Goal: Task Accomplishment & Management: Use online tool/utility

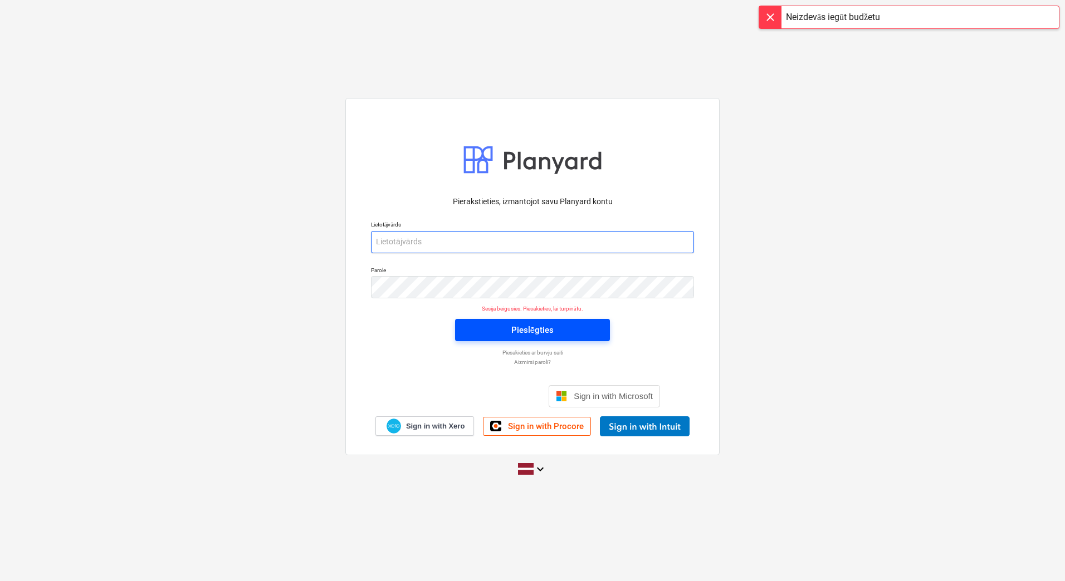
type input "[PERSON_NAME][EMAIL_ADDRESS][DOMAIN_NAME]"
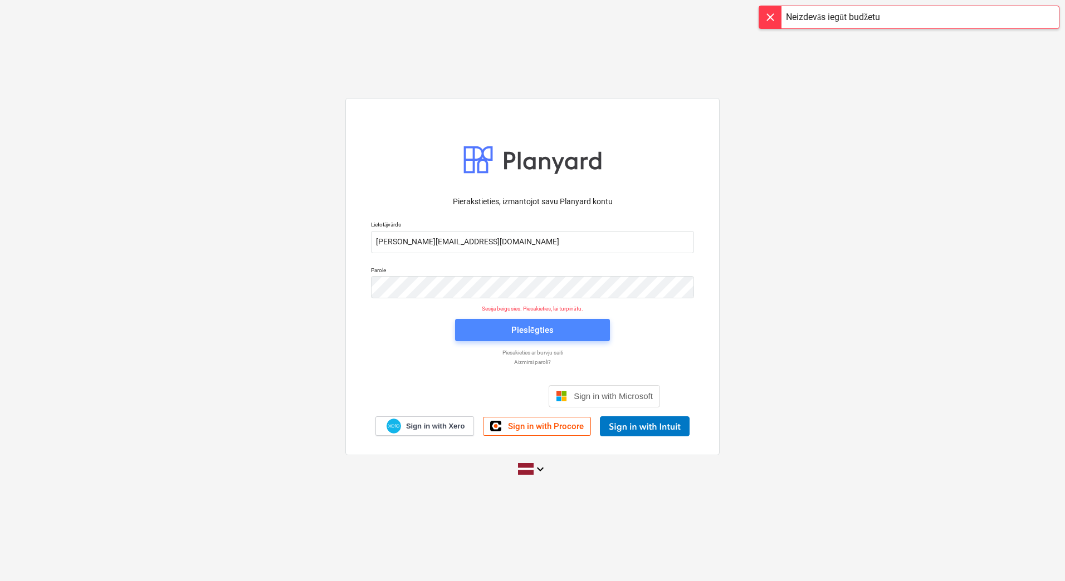
click at [538, 325] on div "Pieslēgties" at bounding box center [532, 330] width 42 height 14
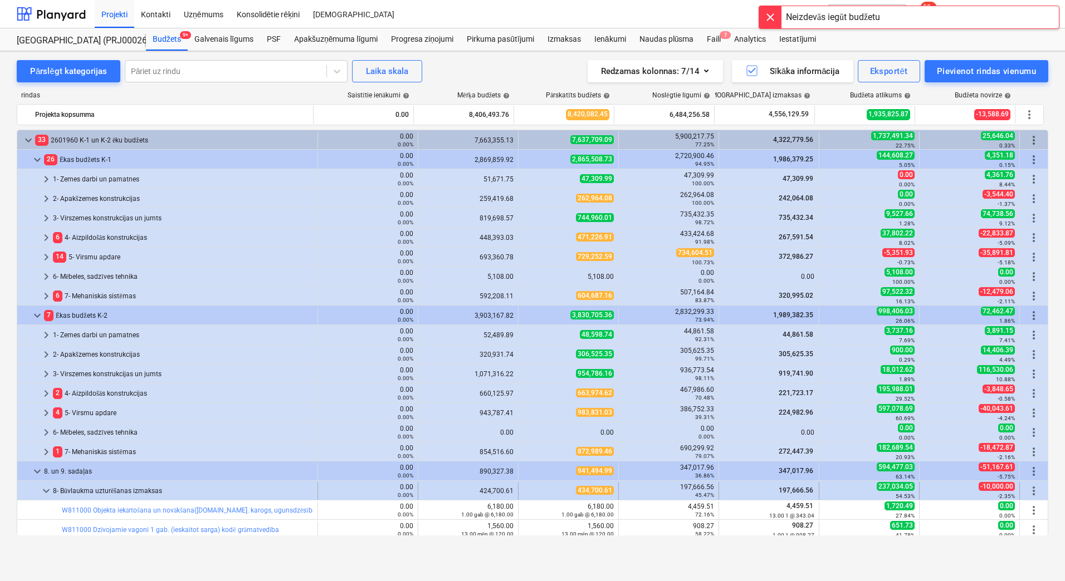
scroll to position [164, 0]
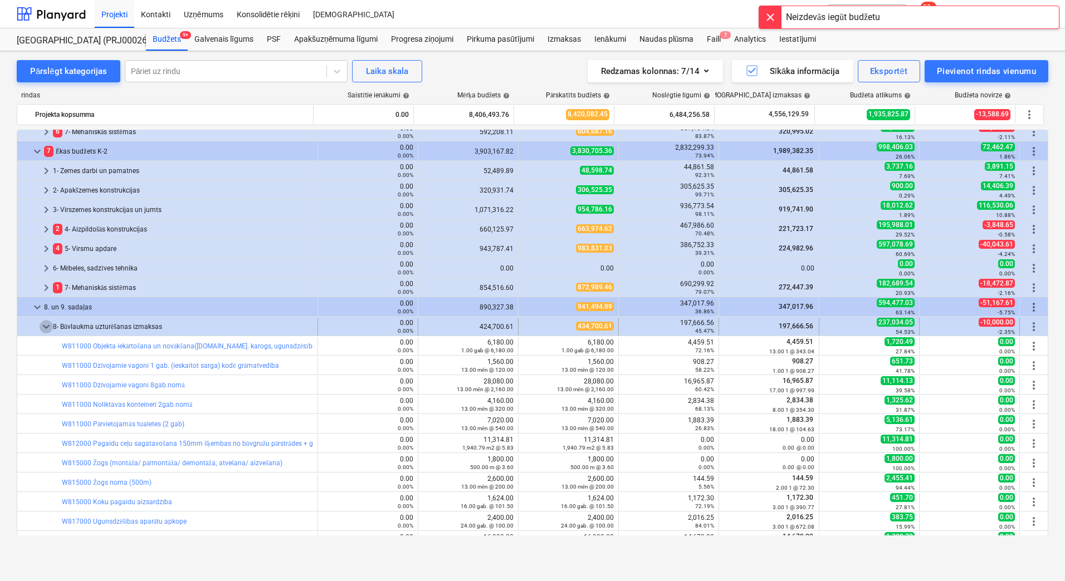
click at [48, 327] on span "keyboard_arrow_down" at bounding box center [46, 326] width 13 height 13
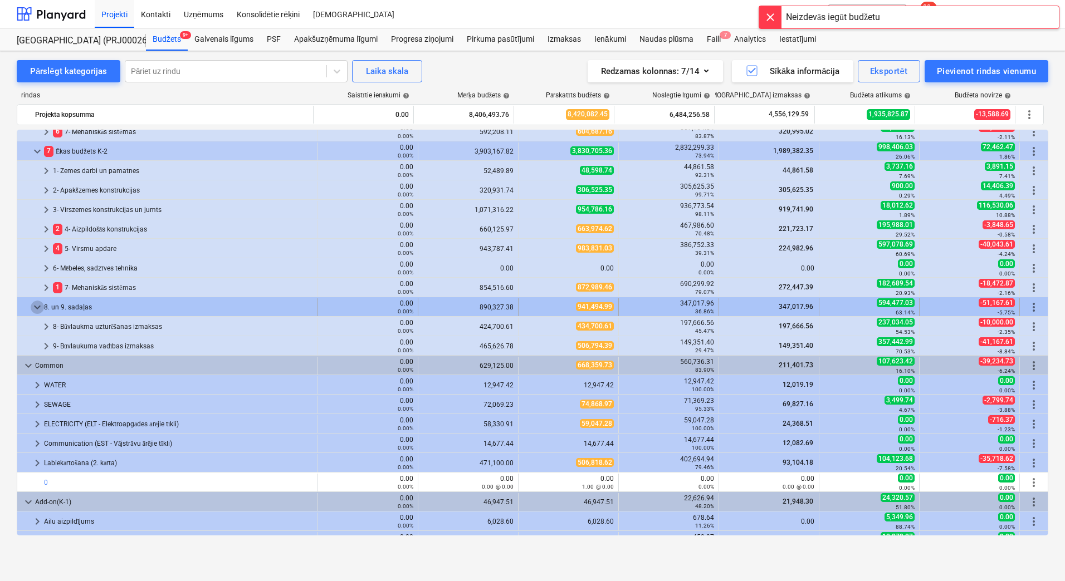
click at [40, 308] on span "keyboard_arrow_down" at bounding box center [37, 307] width 13 height 13
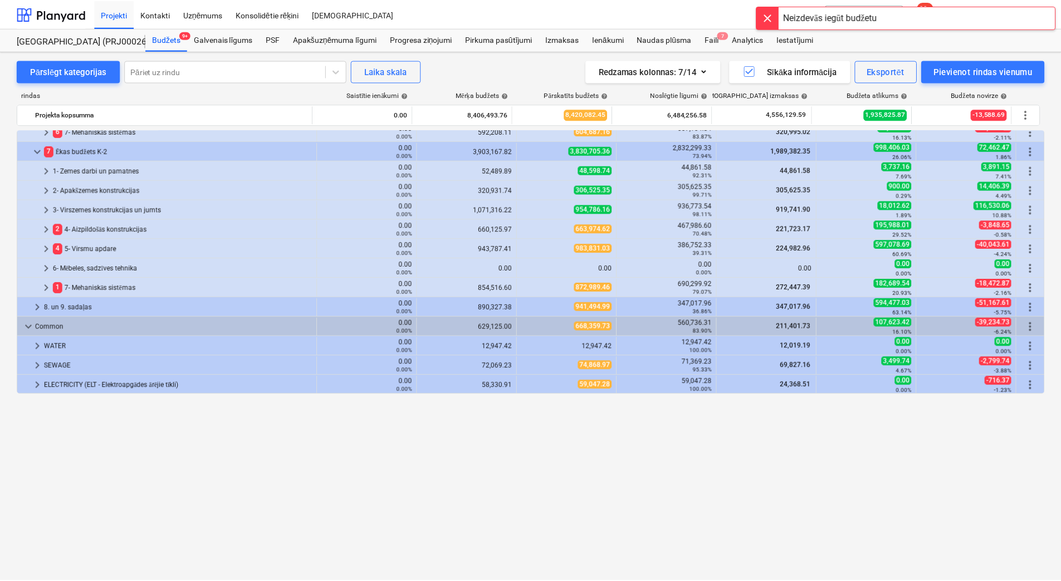
scroll to position [0, 0]
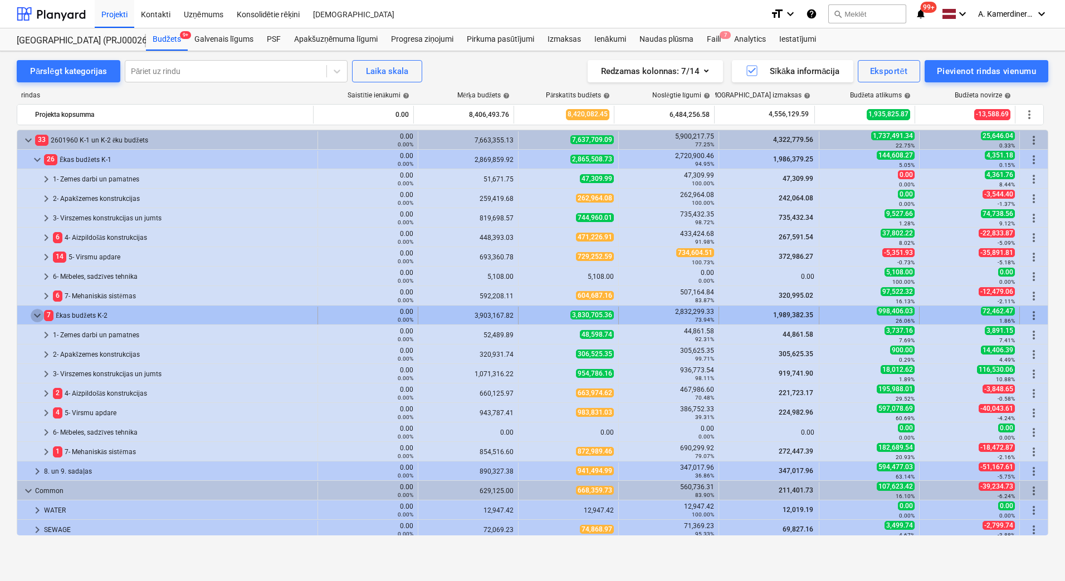
click at [36, 312] on span "keyboard_arrow_down" at bounding box center [37, 315] width 13 height 13
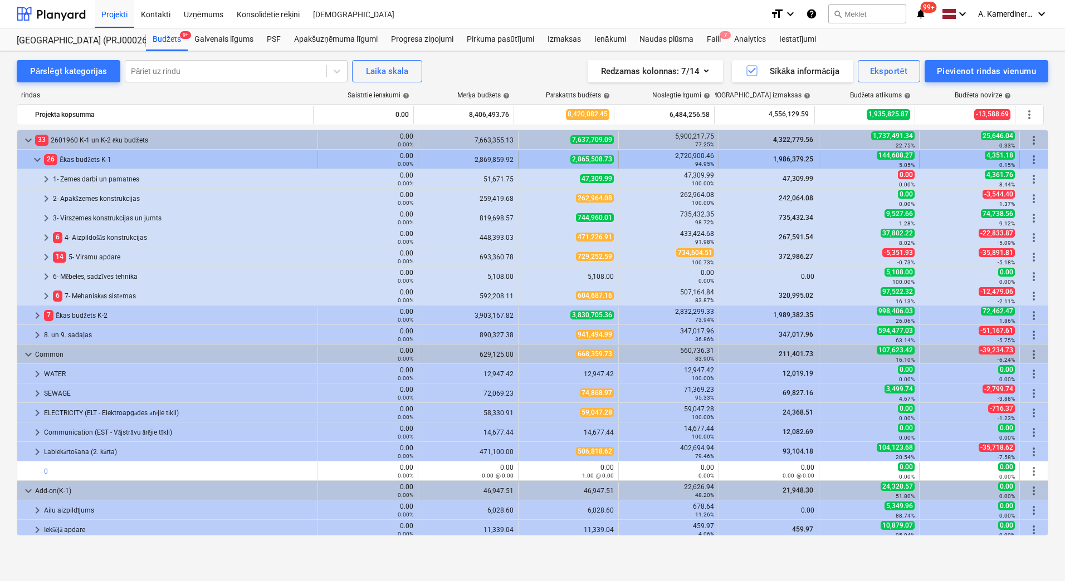
click at [37, 162] on span "keyboard_arrow_down" at bounding box center [37, 159] width 13 height 13
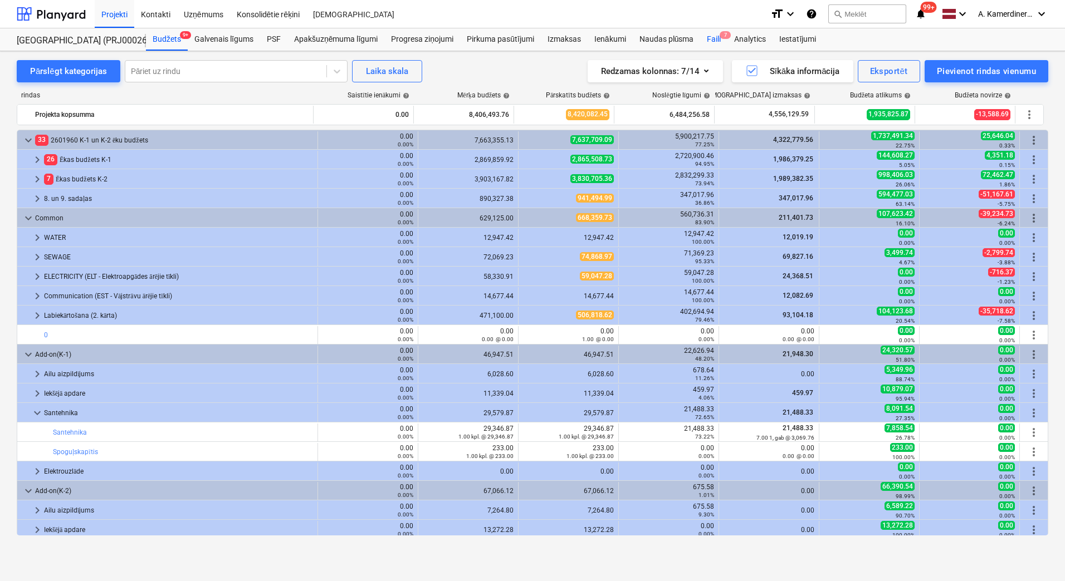
click at [718, 40] on div "Faili 7" at bounding box center [713, 39] width 27 height 22
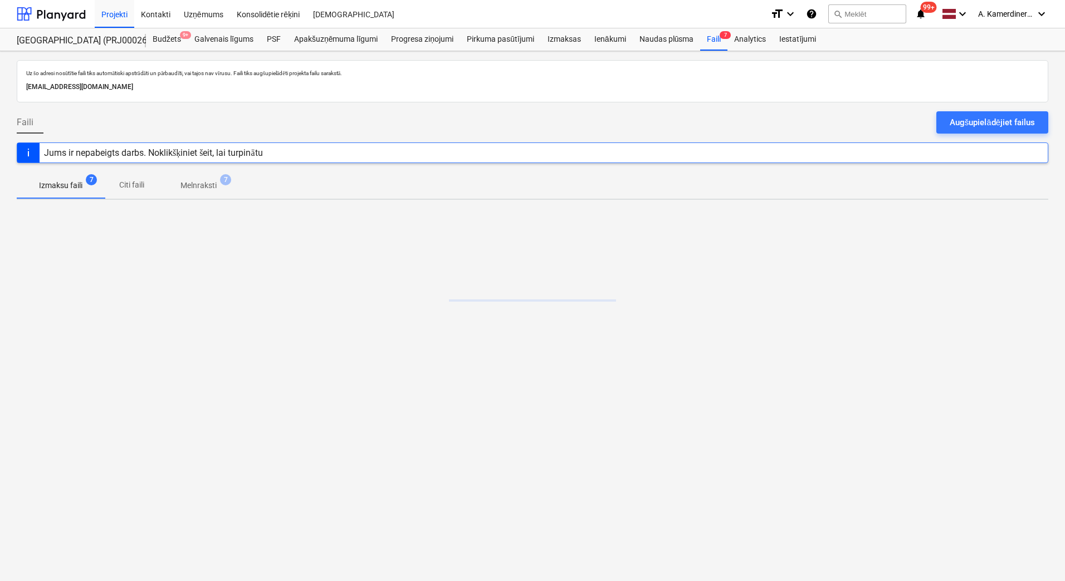
click at [215, 185] on p "Melnraksti" at bounding box center [198, 186] width 36 height 12
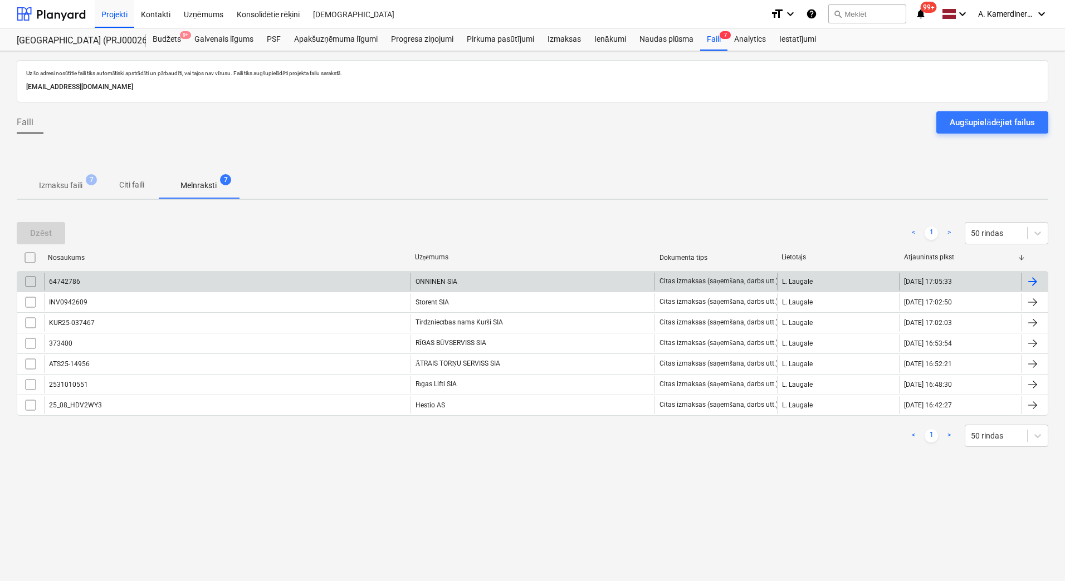
click at [297, 279] on div "64742786" at bounding box center [227, 282] width 366 height 18
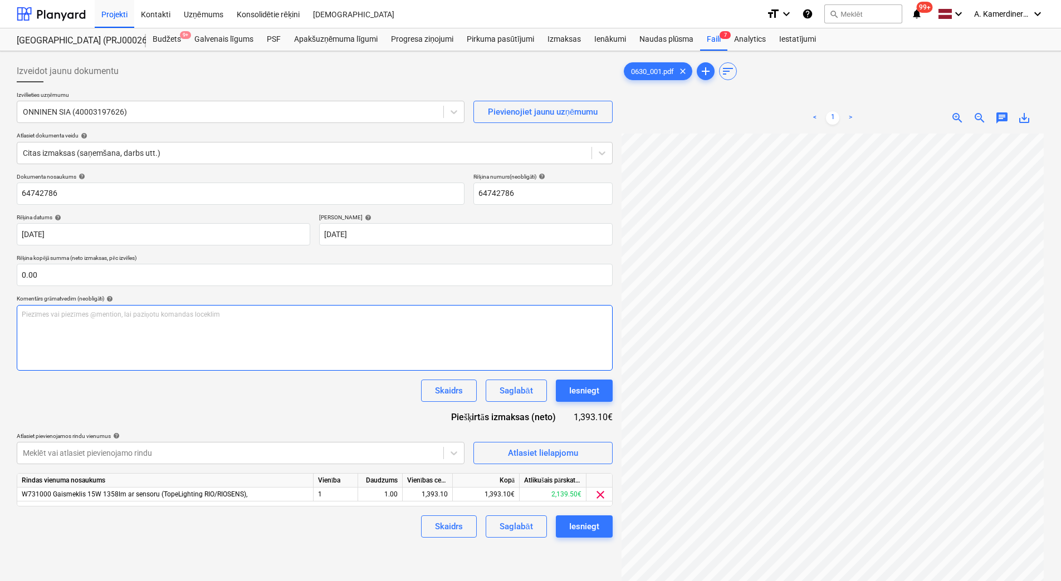
scroll to position [71, 81]
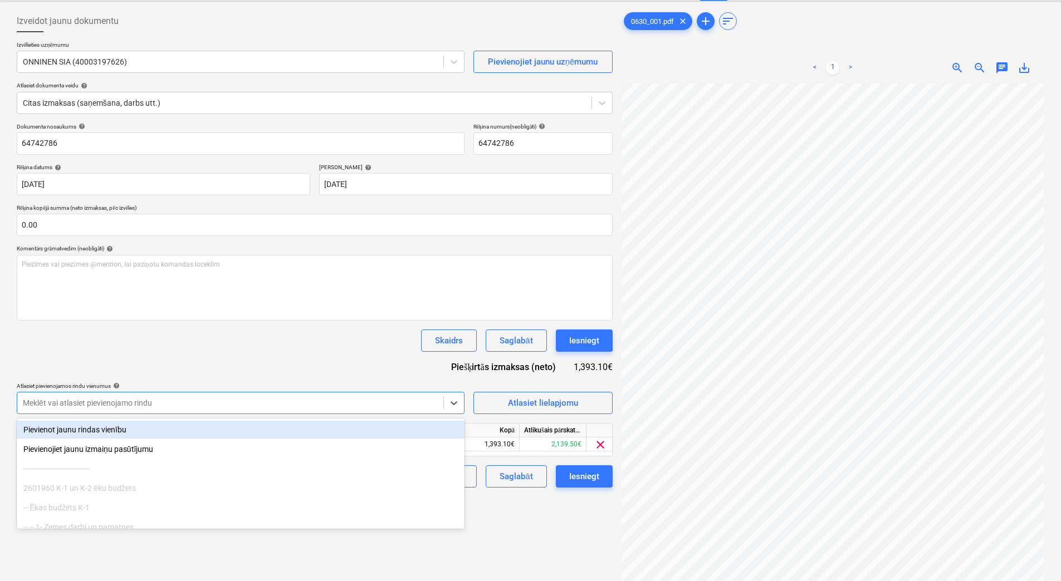
click at [301, 447] on body "Projekti Kontakti Uzņēmums Konsolidētie rēķini Iesūtne format_size keyboard_arr…" at bounding box center [530, 240] width 1061 height 581
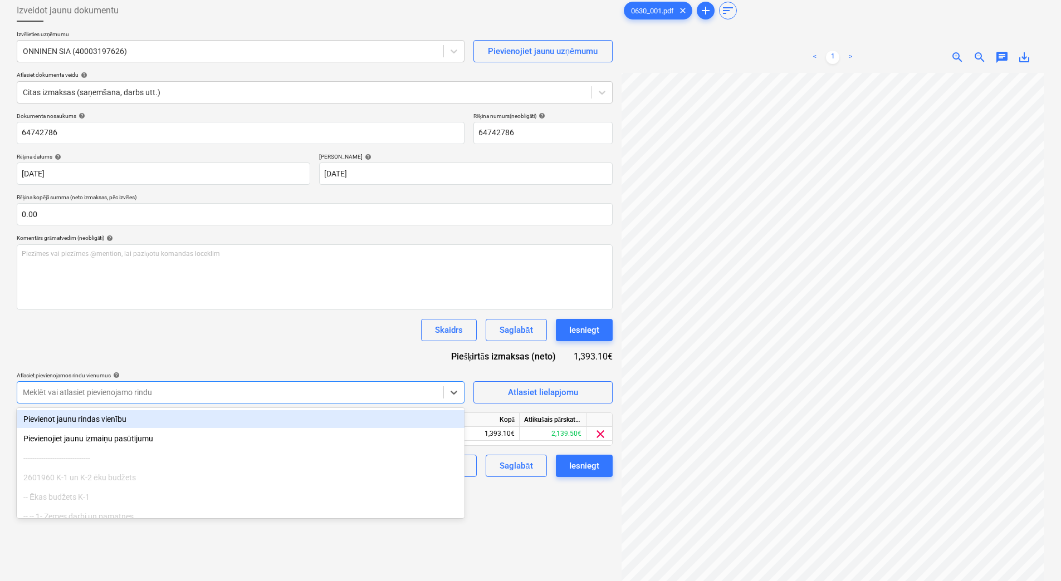
scroll to position [61, 0]
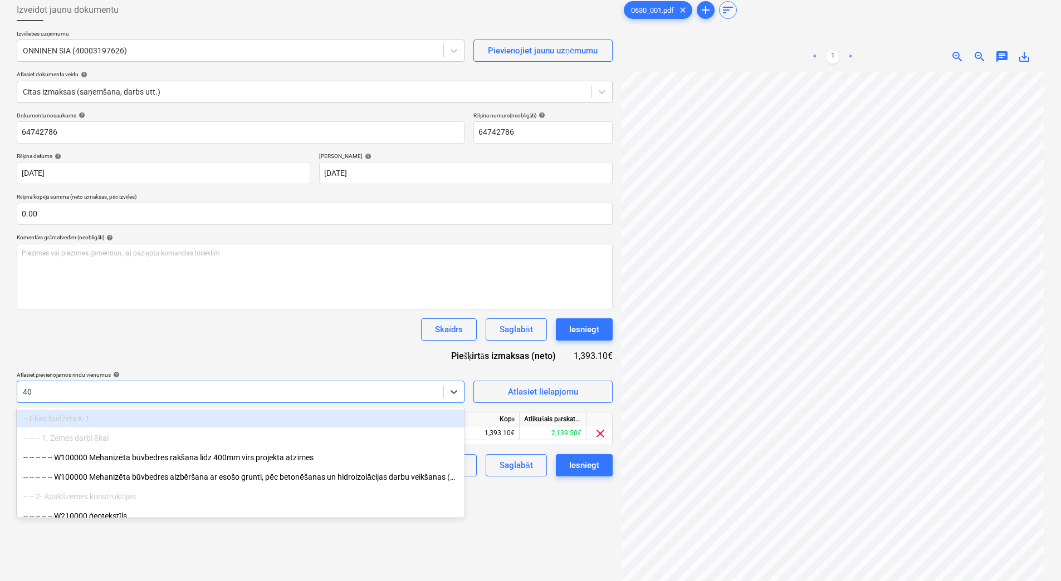
type input "40w"
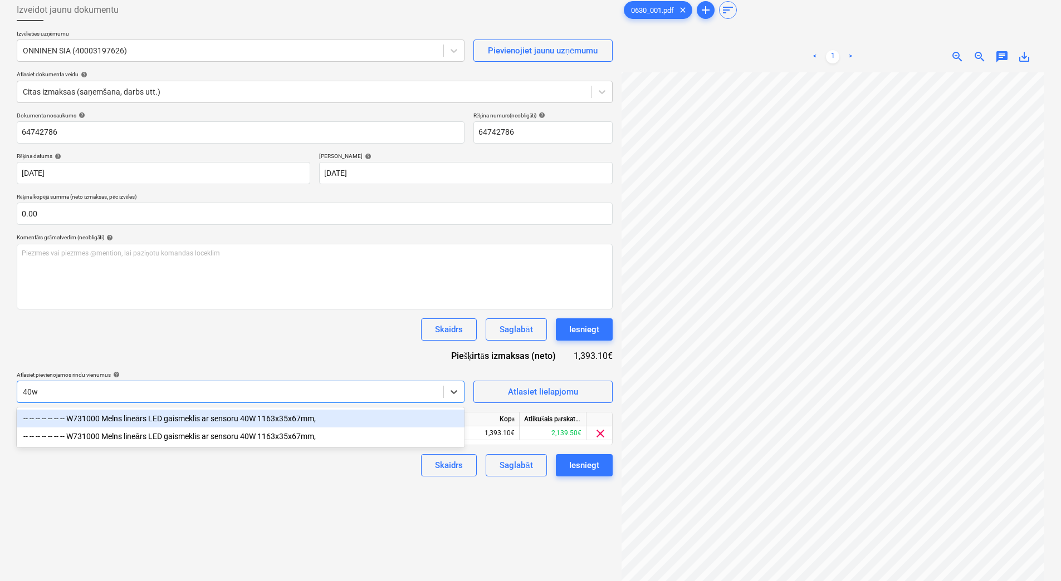
click at [286, 422] on div "-- -- -- -- -- -- -- W731000 Melns lineārs LED gaismeklis ar sensoru 40W 1163x3…" at bounding box center [241, 419] width 448 height 18
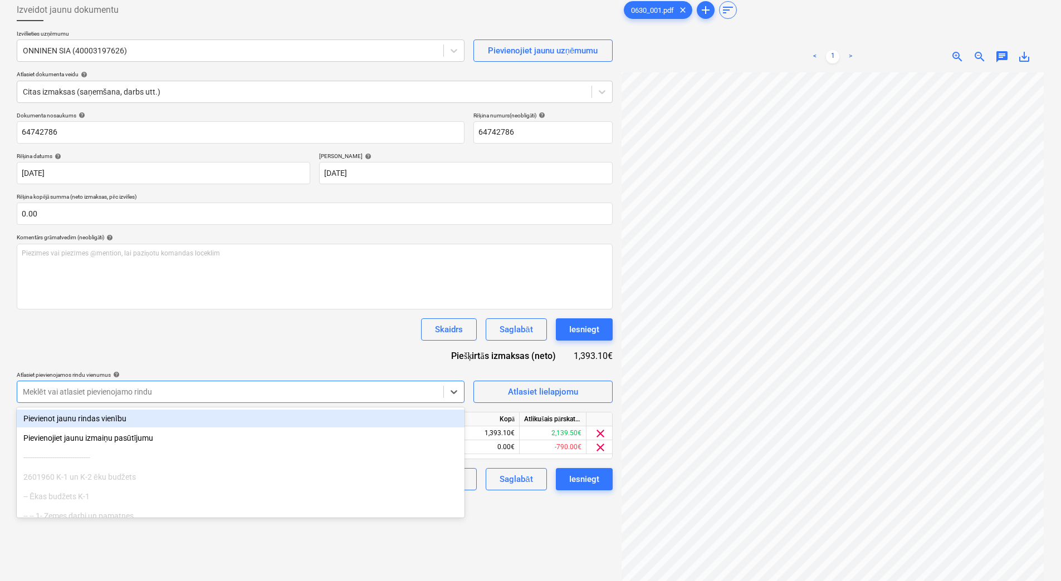
click at [327, 368] on div "Dokumenta nosaukums help 64742786 Rēķina numurs (neobligāti) help 64742786 Rēķi…" at bounding box center [315, 301] width 596 height 379
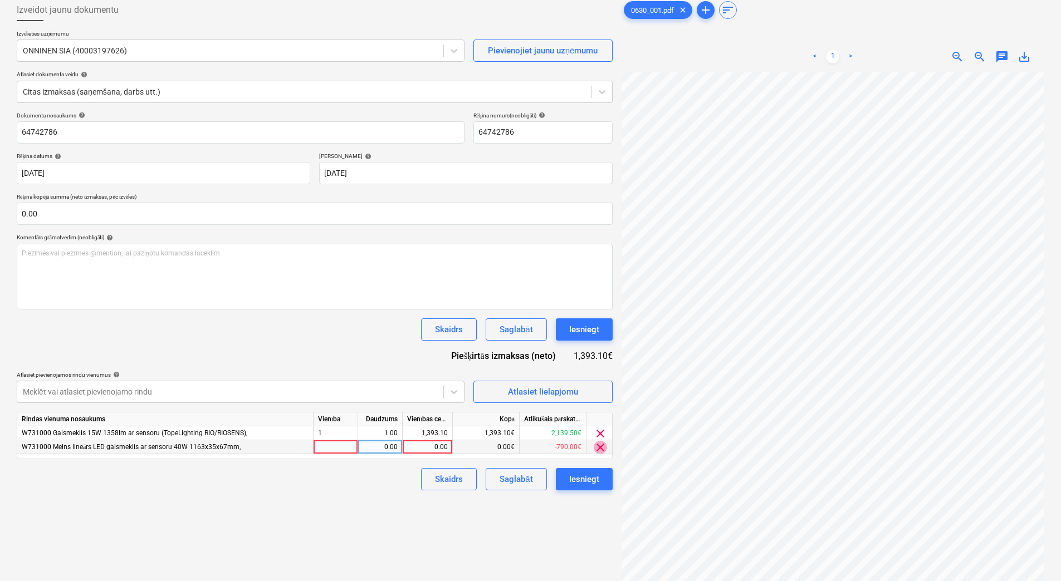
click at [598, 448] on span "clear" at bounding box center [600, 447] width 13 height 13
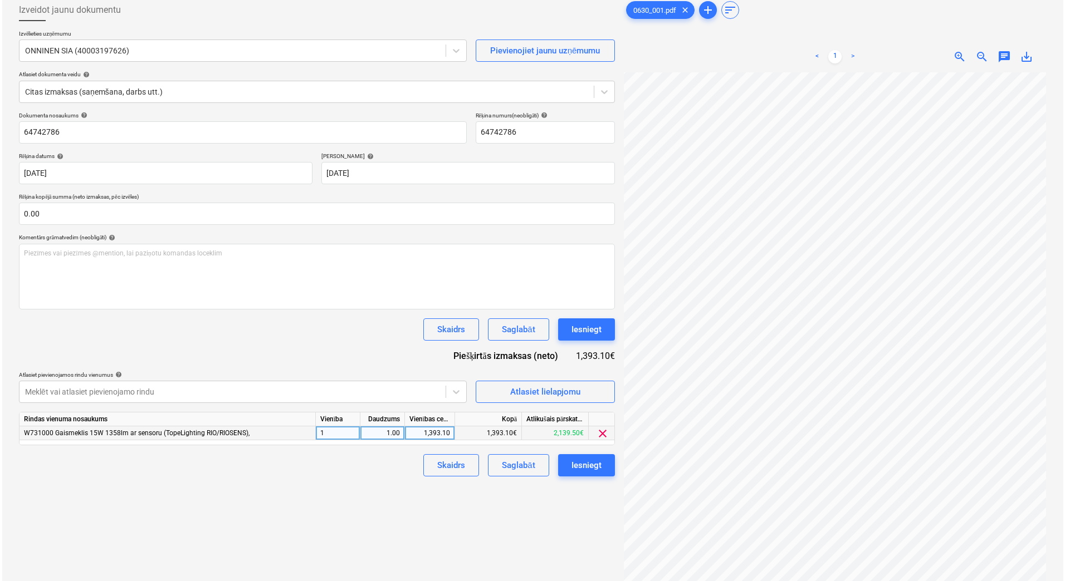
scroll to position [0, 80]
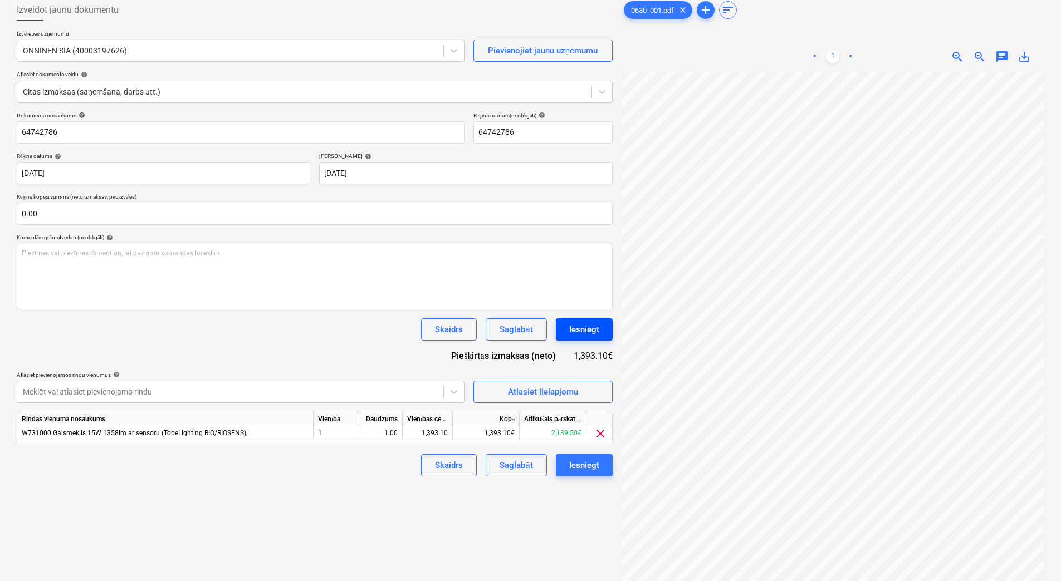
click at [586, 332] on div "Iesniegt" at bounding box center [584, 329] width 30 height 14
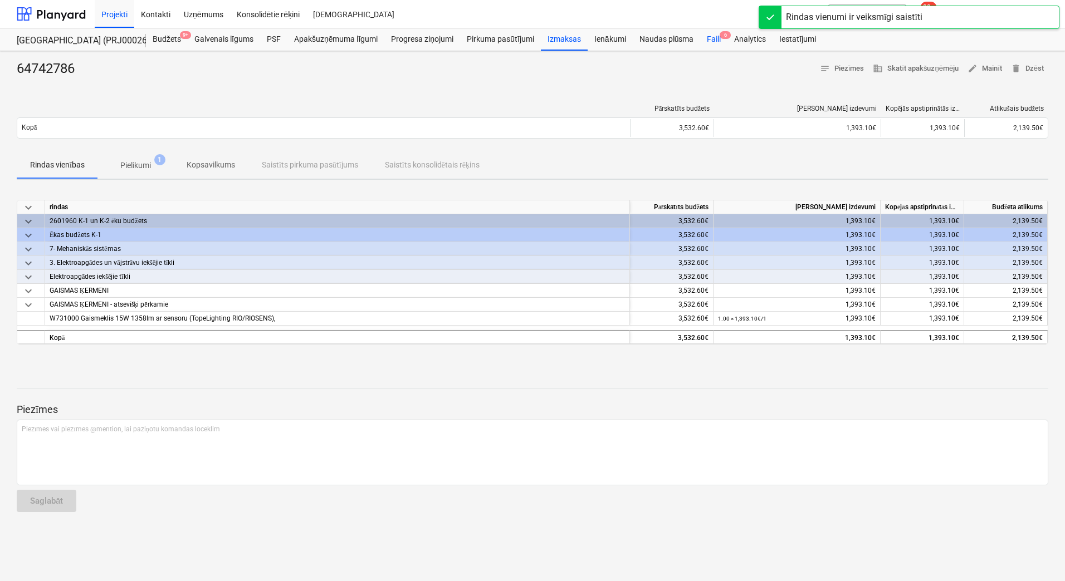
click at [715, 41] on div "Faili 6" at bounding box center [713, 39] width 27 height 22
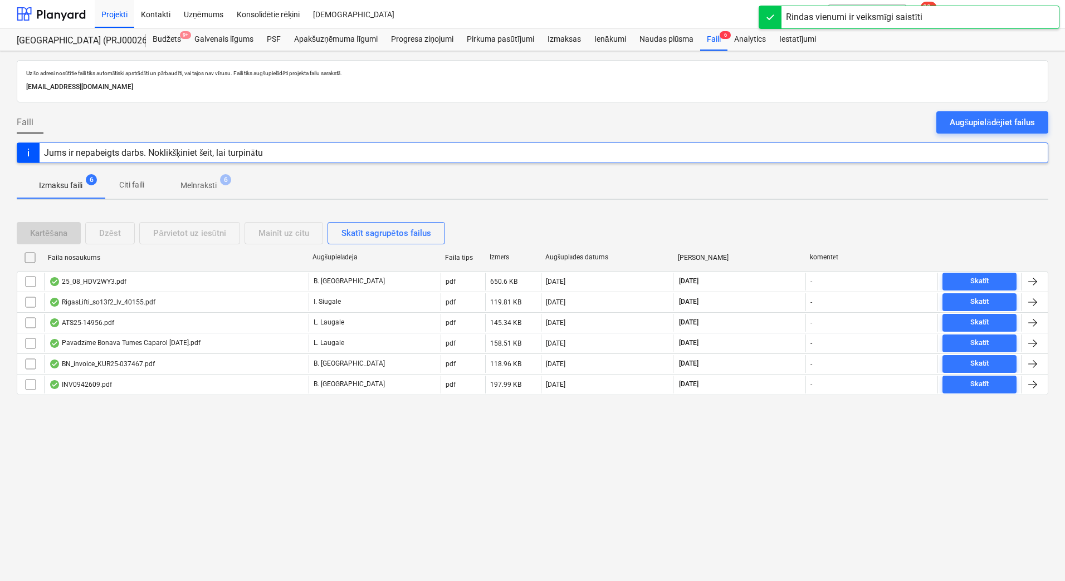
click at [219, 183] on span "Melnraksti 6" at bounding box center [199, 186] width 54 height 12
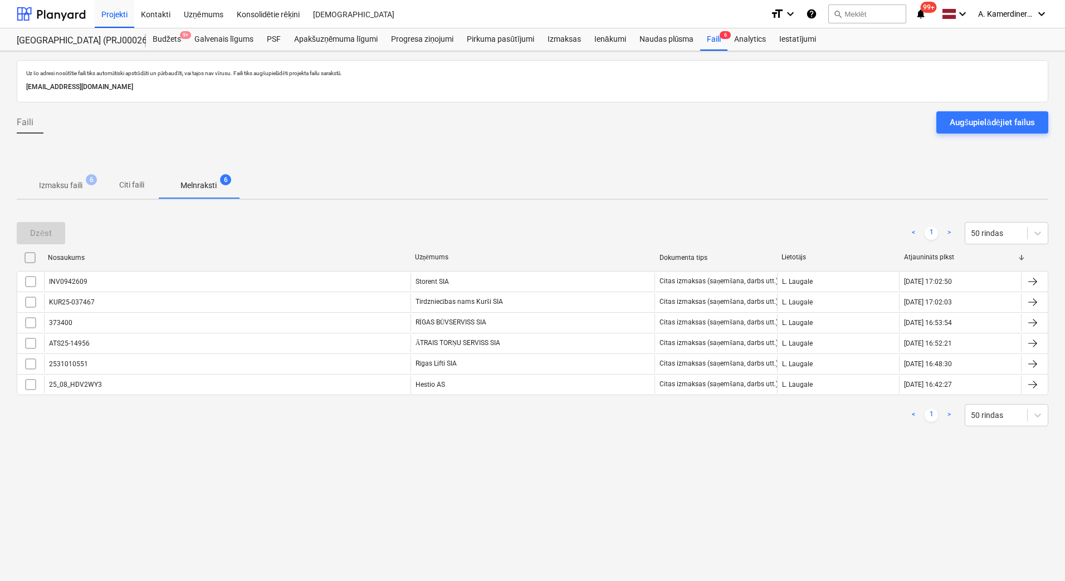
click at [776, 207] on div "Uz šo adresi nosūtītie faili tiks automātiski apstrādāti un pārbaudīti, vai taj…" at bounding box center [532, 316] width 1065 height 530
click at [226, 186] on span "Melnraksti 6" at bounding box center [199, 186] width 54 height 12
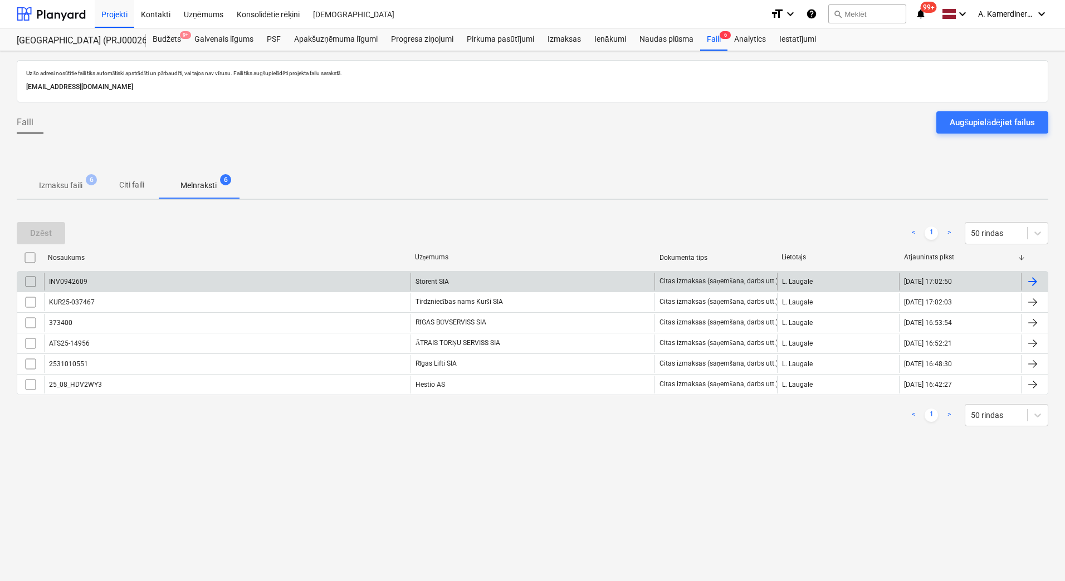
click at [461, 285] on div "Storent SIA" at bounding box center [532, 282] width 244 height 18
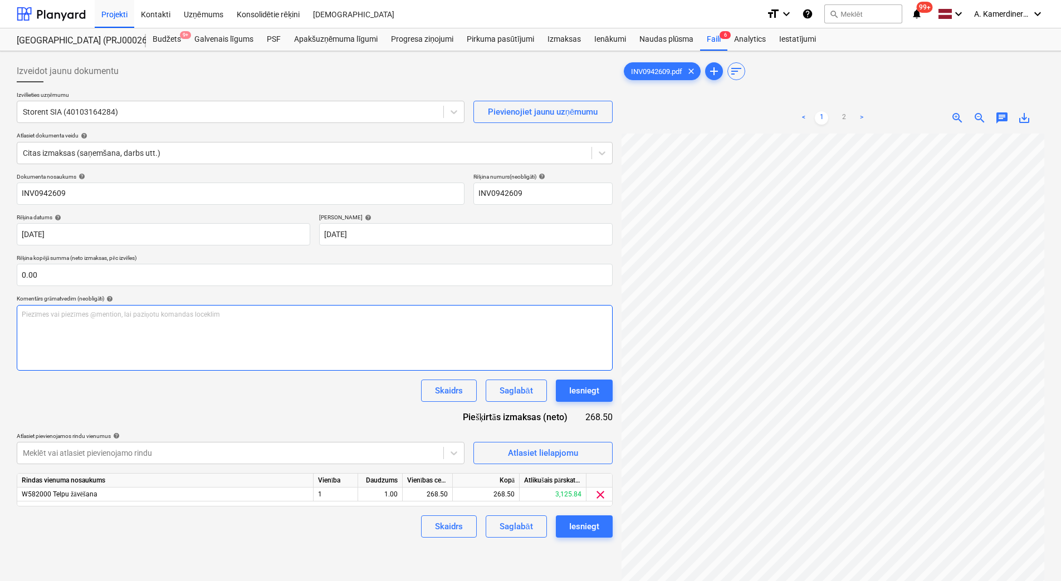
scroll to position [94, 81]
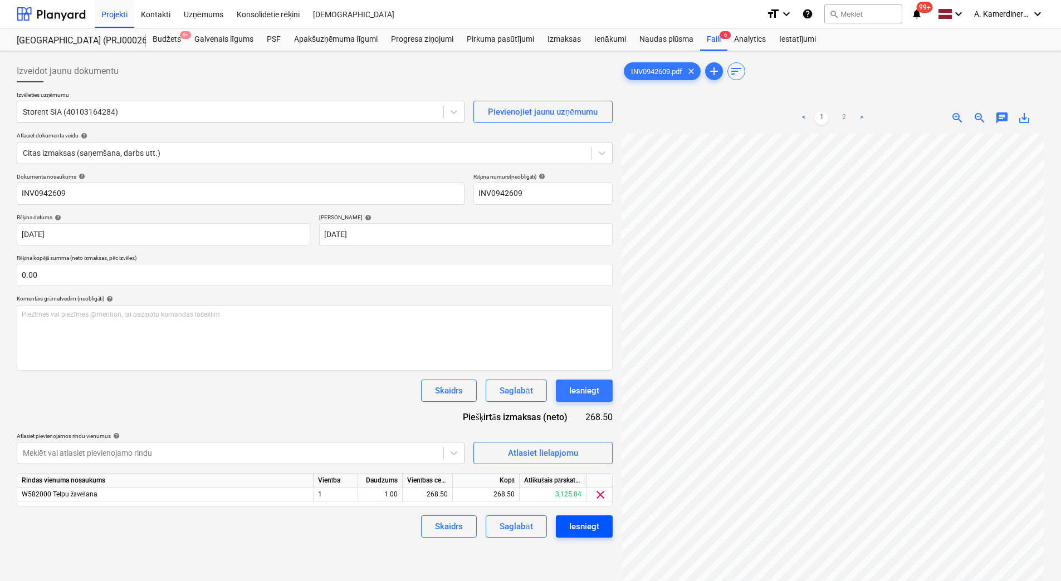
click at [586, 523] on div "Iesniegt" at bounding box center [584, 527] width 30 height 14
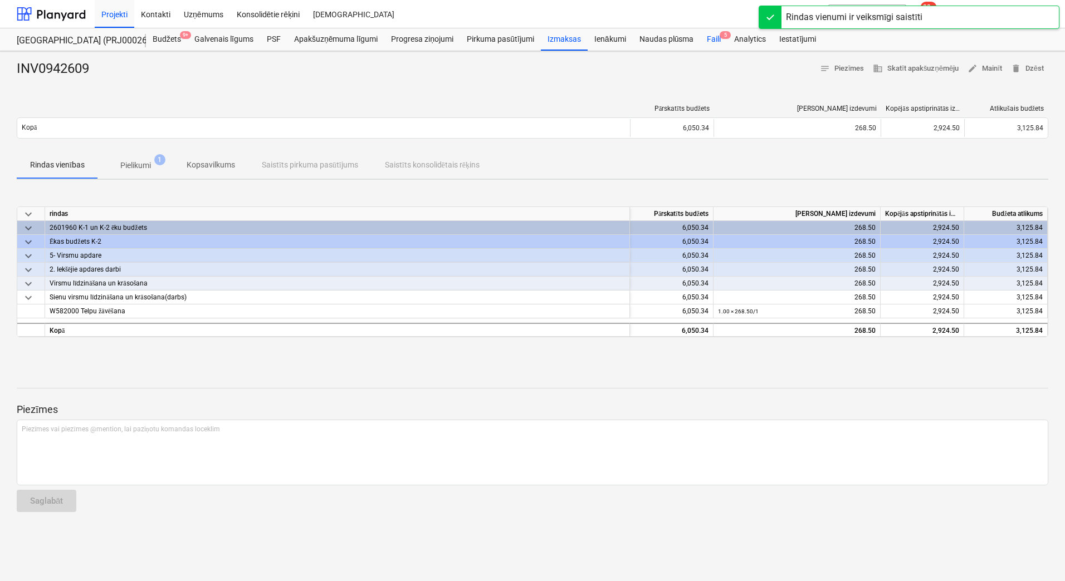
click at [713, 43] on div "Faili 5" at bounding box center [713, 39] width 27 height 22
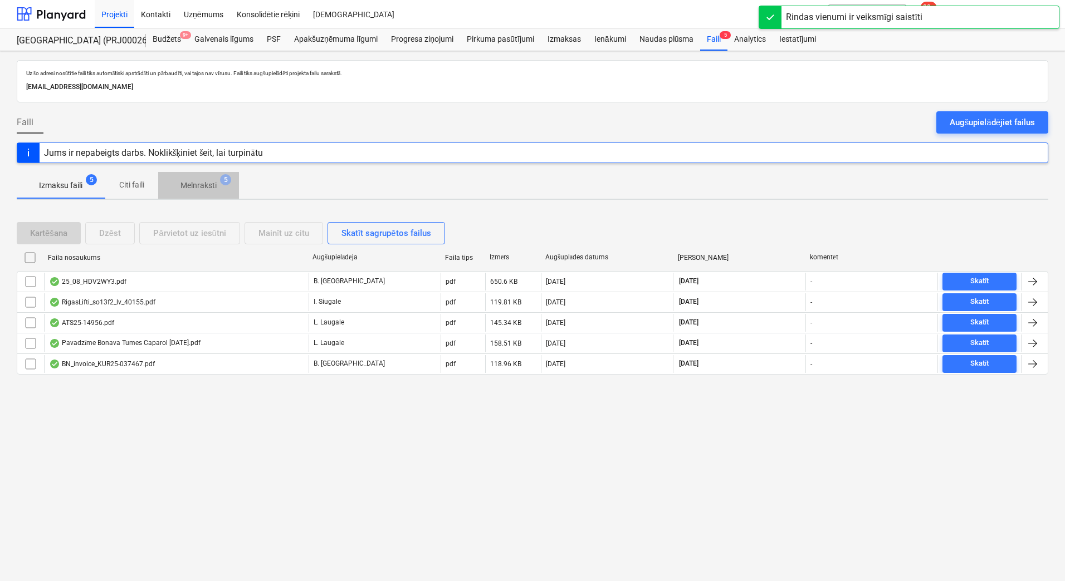
click at [225, 185] on span "5" at bounding box center [225, 179] width 11 height 11
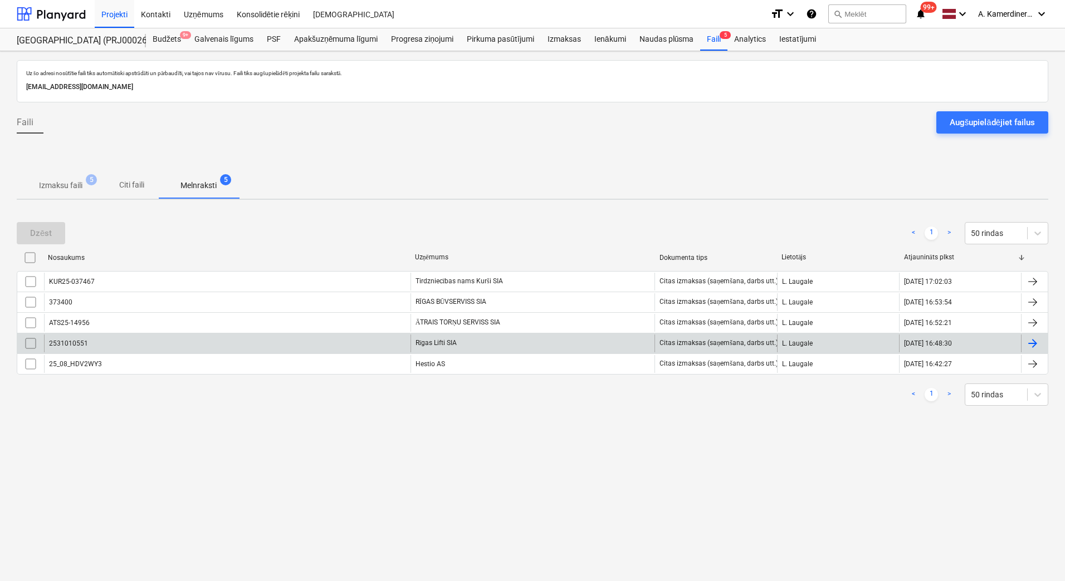
click at [440, 348] on div "Rīgas Lifti SIA" at bounding box center [532, 344] width 244 height 18
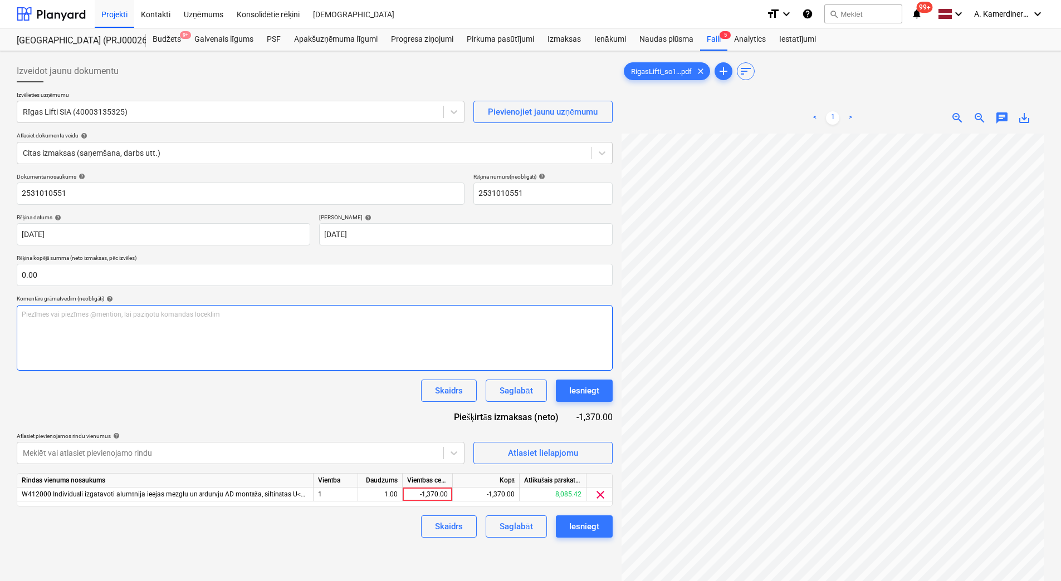
scroll to position [46, 81]
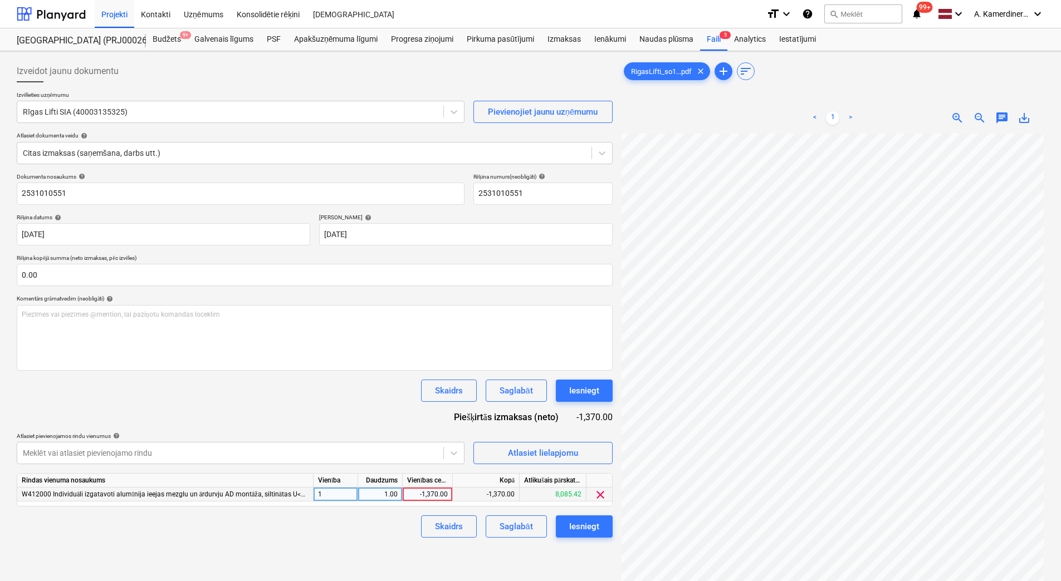
click at [397, 496] on div "1.00" at bounding box center [380, 495] width 35 height 14
click at [424, 495] on div "-1,370.00" at bounding box center [427, 495] width 41 height 14
click at [586, 390] on div "Iesniegt" at bounding box center [584, 391] width 30 height 14
click at [387, 497] on div "1.00" at bounding box center [380, 495] width 35 height 14
type input "-1"
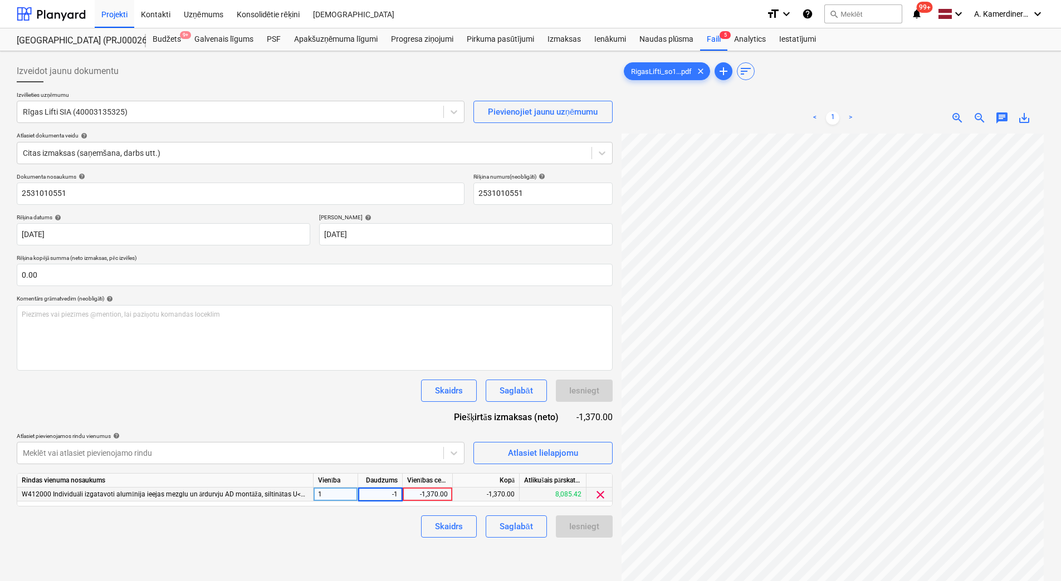
click at [428, 493] on div "-1,370.00" at bounding box center [427, 495] width 41 height 14
click at [433, 493] on input "-1370" at bounding box center [428, 494] width 50 height 13
type input "1370"
click at [377, 491] on div "-1.00" at bounding box center [380, 495] width 35 height 14
click at [591, 390] on div "Iesniegt" at bounding box center [584, 391] width 30 height 14
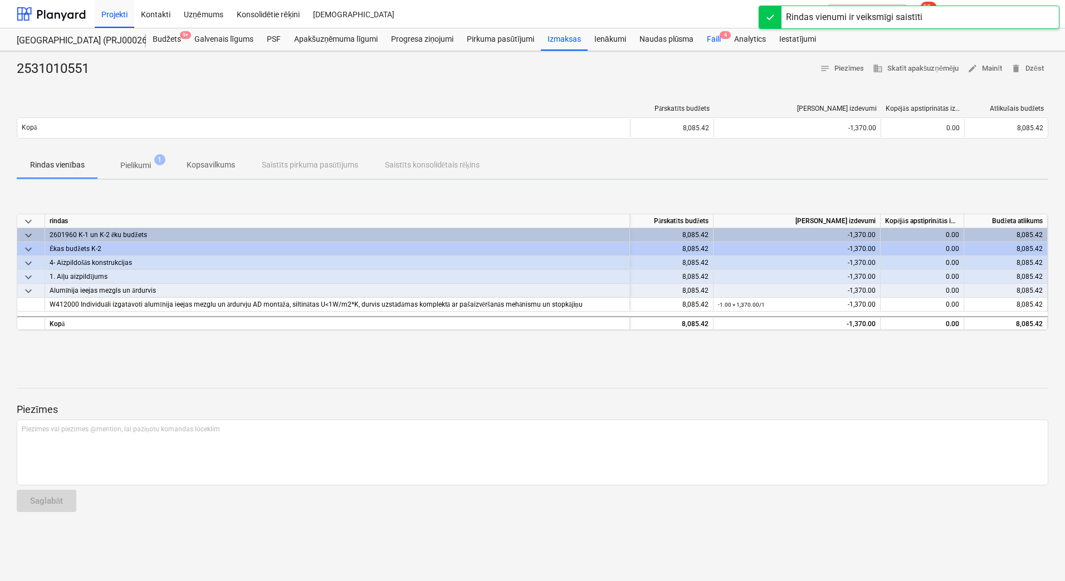
click at [718, 36] on div "Faili 4" at bounding box center [713, 39] width 27 height 22
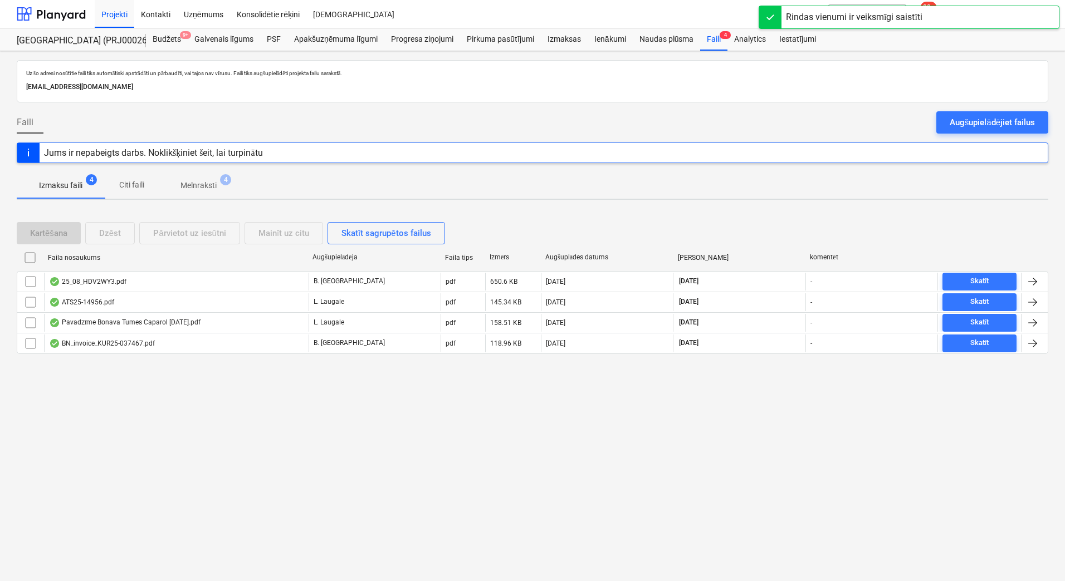
click at [196, 183] on p "Melnraksti" at bounding box center [198, 186] width 36 height 12
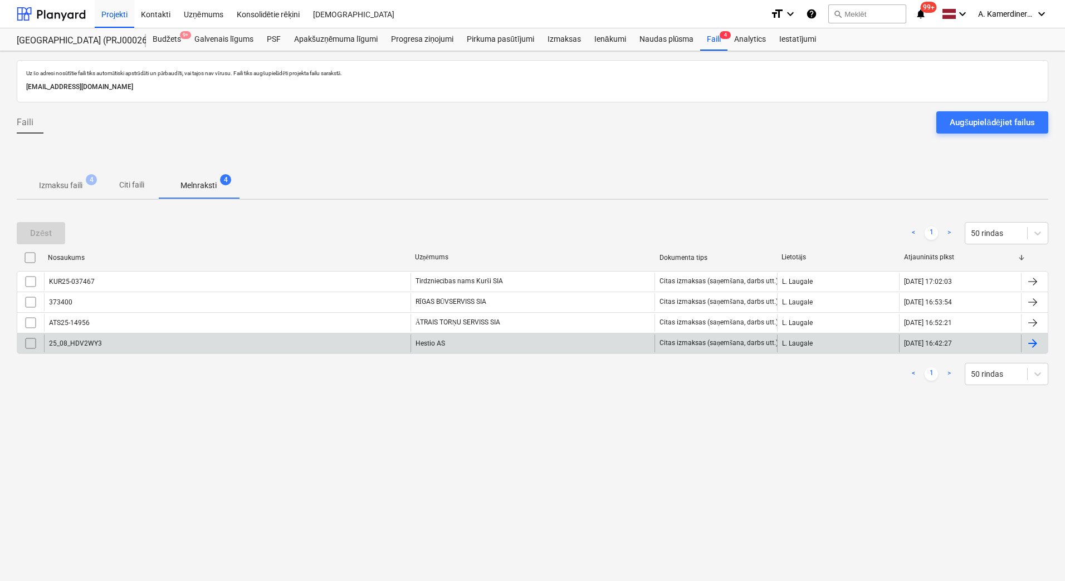
click at [467, 341] on div "Hestio AS" at bounding box center [532, 344] width 244 height 18
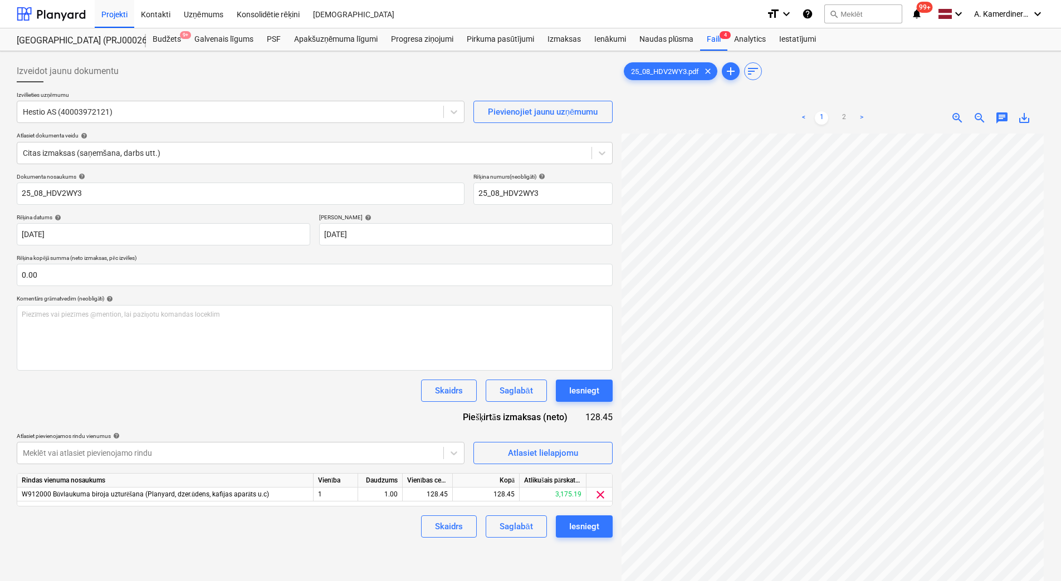
scroll to position [161, 81]
